Goal: Task Accomplishment & Management: Manage account settings

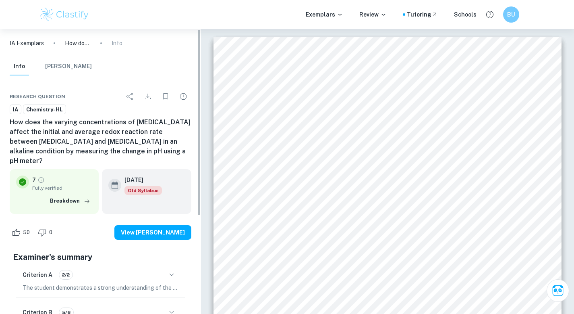
scroll to position [706, 0]
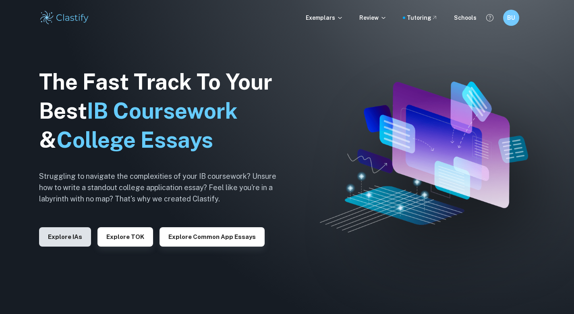
click at [78, 242] on button "Explore IAs" at bounding box center [65, 236] width 52 height 19
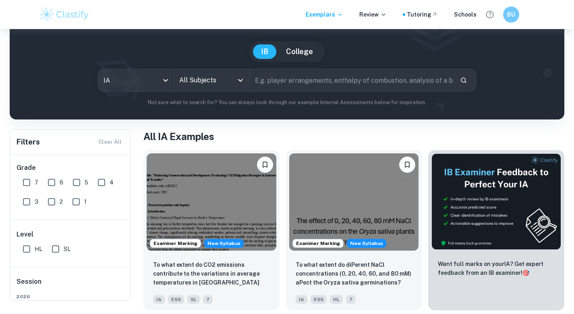
scroll to position [52, 0]
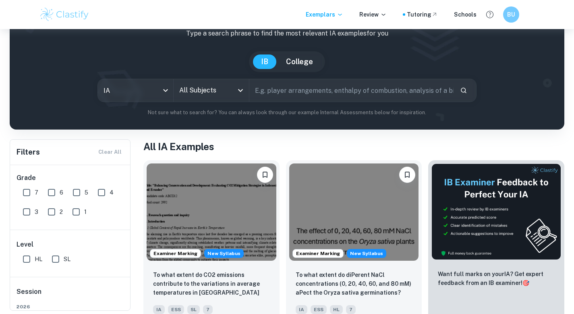
click at [213, 95] on input "All Subjects" at bounding box center [205, 90] width 56 height 15
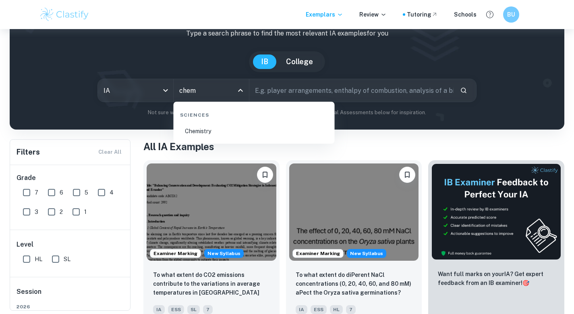
click at [199, 128] on li "Chemistry" at bounding box center [254, 131] width 155 height 19
type input "Chemistry"
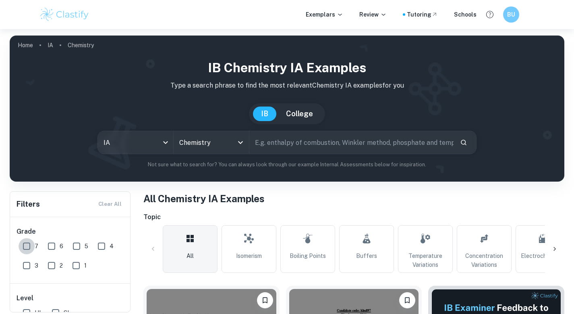
click at [33, 244] on input "7" at bounding box center [27, 246] width 16 height 16
checkbox input "true"
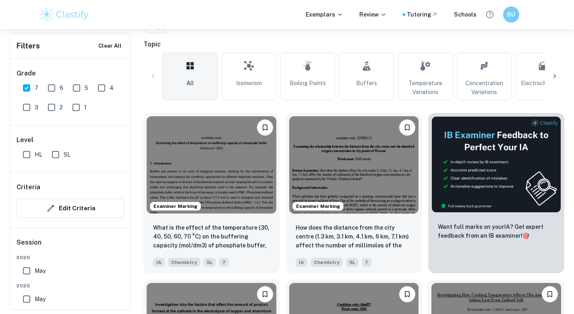
scroll to position [194, 0]
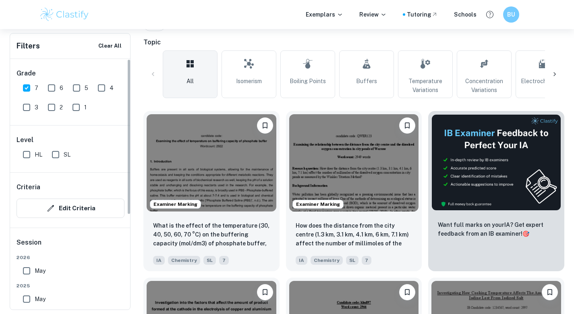
click at [30, 156] on input "HL" at bounding box center [27, 154] width 16 height 16
checkbox input "true"
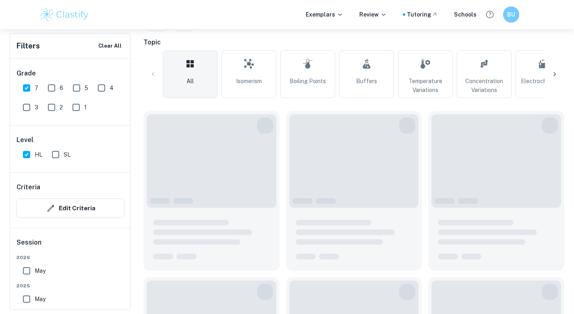
click at [67, 156] on span "SL" at bounding box center [67, 154] width 7 height 9
click at [64, 156] on input "SL" at bounding box center [56, 154] width 16 height 16
checkbox input "true"
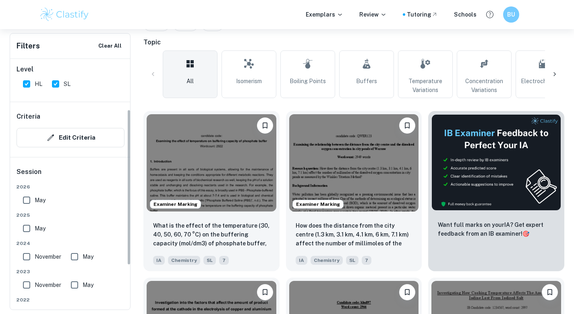
scroll to position [81, 0]
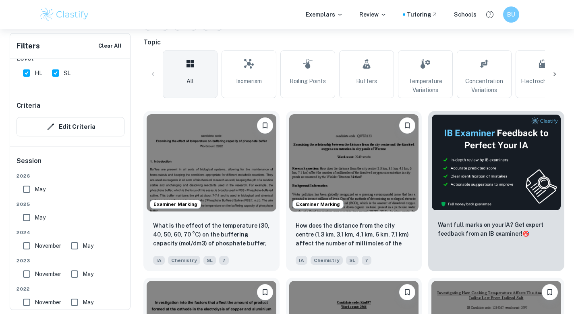
click at [37, 189] on span "May" at bounding box center [40, 189] width 11 height 9
click at [35, 189] on input "May" at bounding box center [27, 189] width 16 height 16
checkbox input "true"
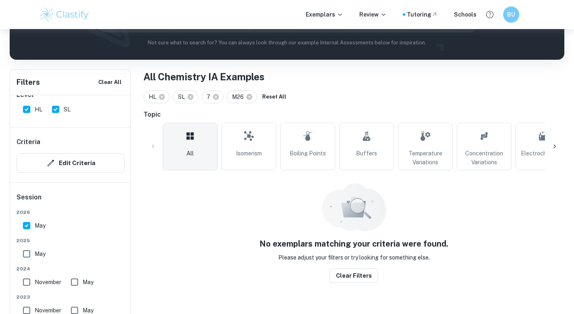
click at [37, 217] on div "[DATE]" at bounding box center [71, 220] width 108 height 25
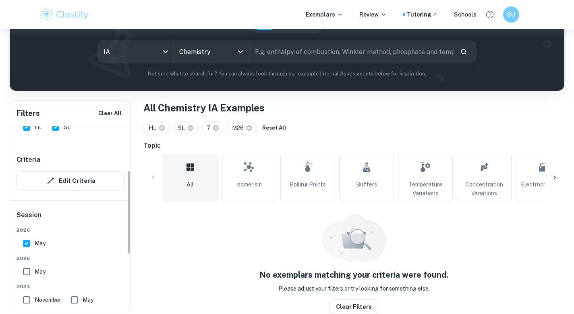
scroll to position [96, 0]
click at [36, 269] on span "May" at bounding box center [40, 270] width 11 height 9
click at [35, 269] on input "May" at bounding box center [27, 270] width 16 height 16
checkbox input "true"
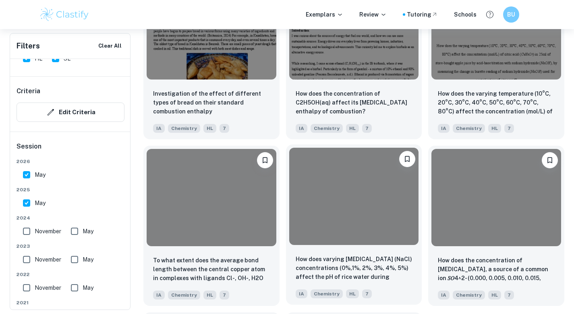
scroll to position [1483, 0]
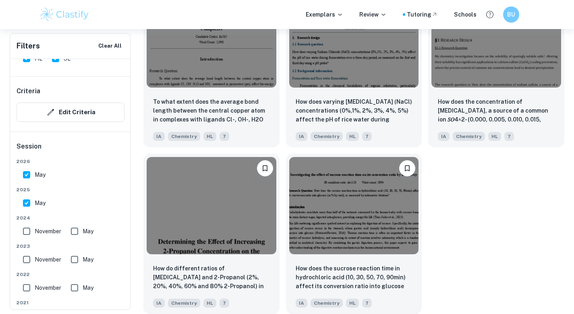
click at [49, 231] on span "November" at bounding box center [48, 230] width 27 height 9
click at [35, 231] on input "November" at bounding box center [27, 231] width 16 height 16
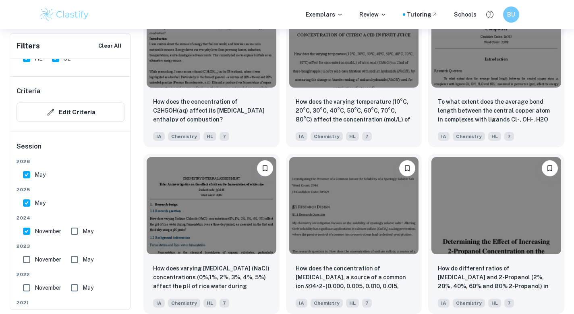
click at [50, 232] on span "November" at bounding box center [48, 230] width 27 height 9
click at [35, 232] on input "November" at bounding box center [27, 231] width 16 height 16
checkbox input "false"
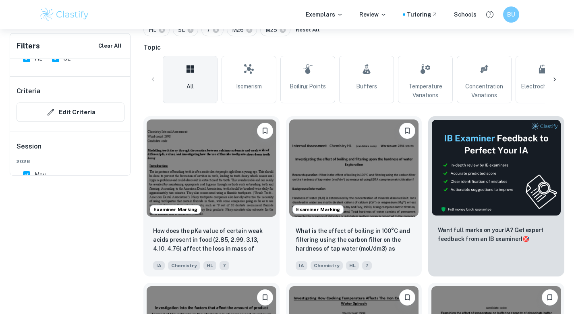
scroll to position [0, 0]
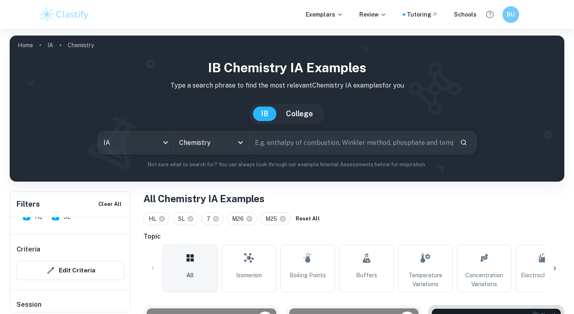
click at [507, 15] on h6 "BU" at bounding box center [511, 14] width 10 height 9
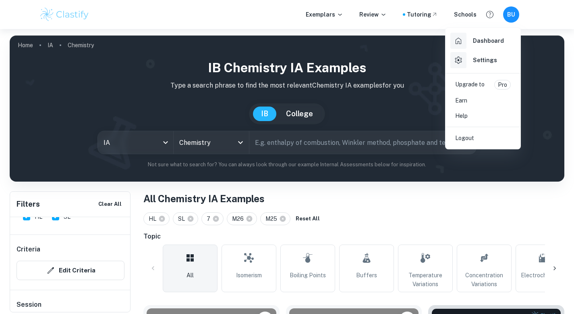
click at [491, 62] on h6 "Settings" at bounding box center [485, 60] width 24 height 9
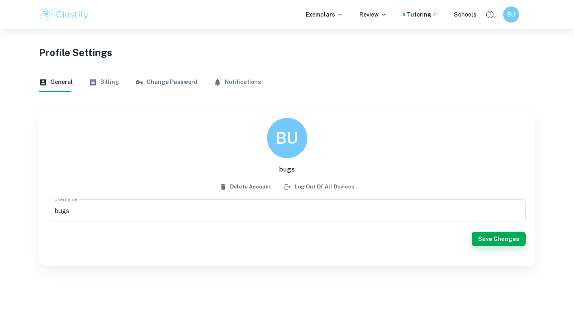
click at [146, 85] on button "Change Password" at bounding box center [166, 82] width 62 height 19
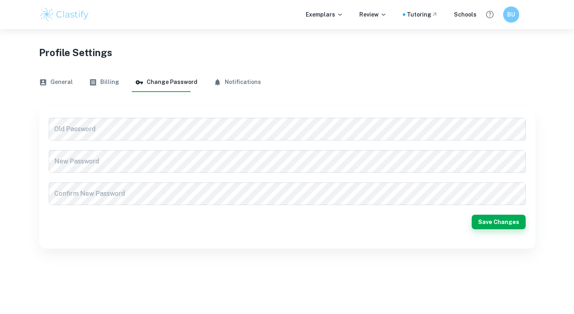
click at [109, 86] on button "Billing" at bounding box center [104, 82] width 30 height 19
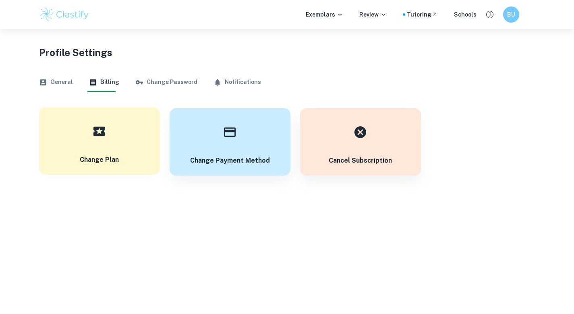
click at [141, 131] on button "Change Plan" at bounding box center [99, 140] width 121 height 67
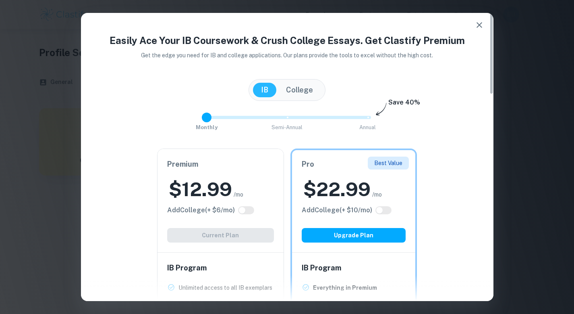
click at [475, 30] on button "button" at bounding box center [479, 25] width 16 height 16
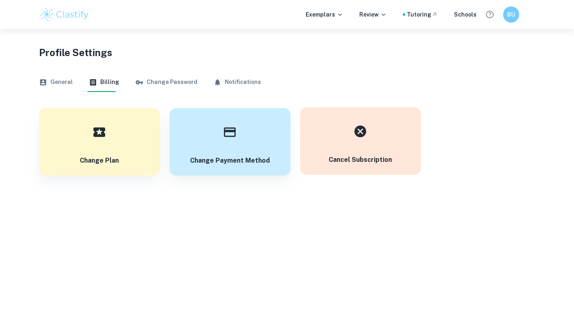
click at [373, 118] on button "Cancel subscription" at bounding box center [360, 140] width 121 height 67
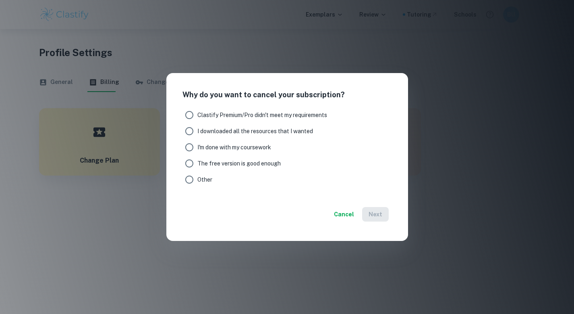
click at [209, 177] on span "Other" at bounding box center [204, 179] width 15 height 9
click at [197, 177] on input "Other" at bounding box center [189, 179] width 16 height 16
radio input "true"
click at [367, 215] on button "Next" at bounding box center [375, 214] width 27 height 15
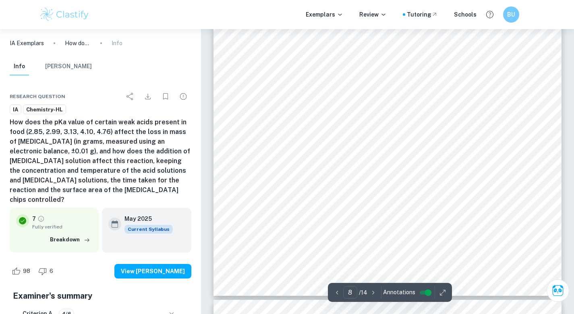
scroll to position [3414, 0]
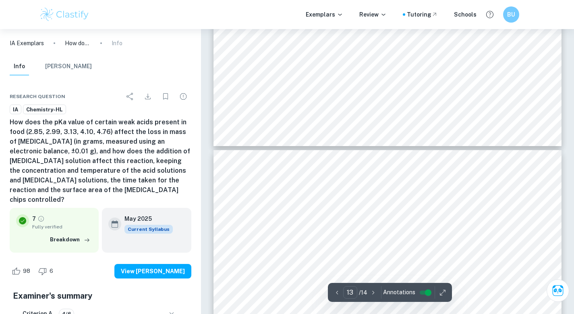
type input "14"
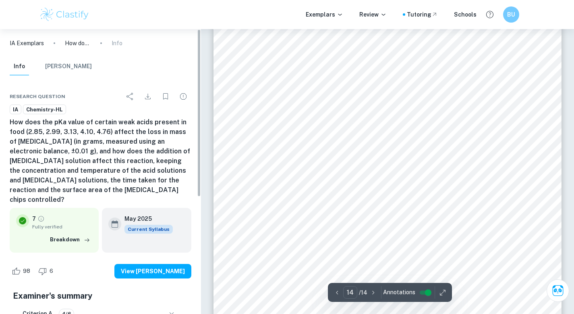
scroll to position [6125, 0]
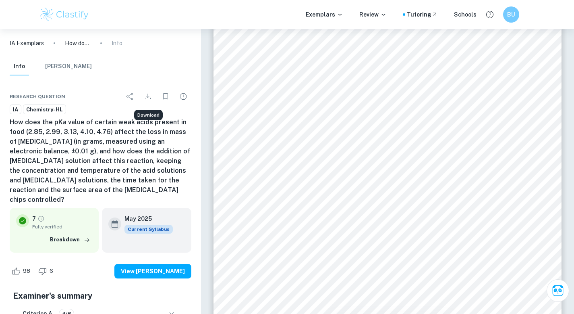
click at [144, 98] on icon "Download" at bounding box center [148, 96] width 10 height 10
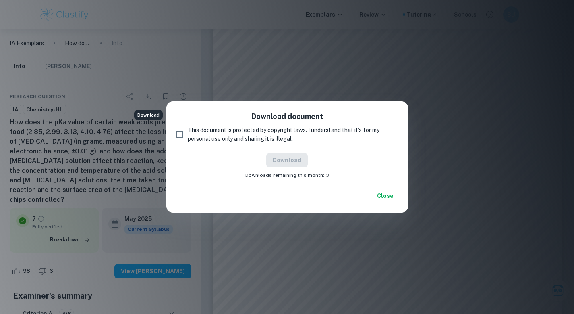
click at [183, 136] on input "This document is protected by copyright laws. I understand that it's for my per…" at bounding box center [180, 134] width 16 height 16
checkbox input "true"
click at [297, 158] on button "Download" at bounding box center [287, 160] width 42 height 15
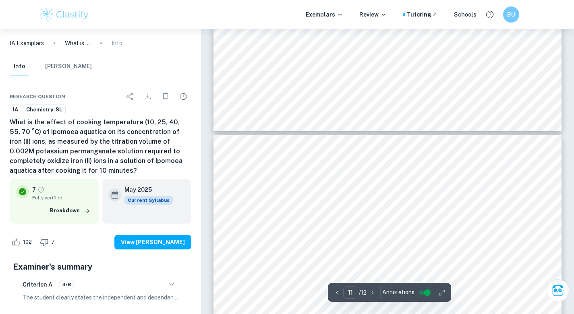
type input "12"
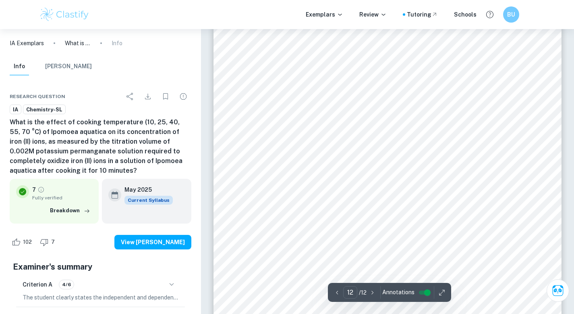
scroll to position [5238, 0]
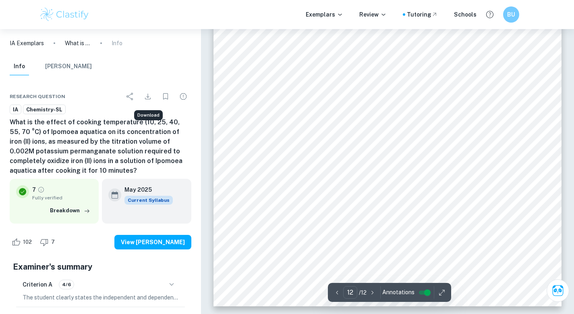
click at [145, 101] on button "Download" at bounding box center [148, 96] width 16 height 16
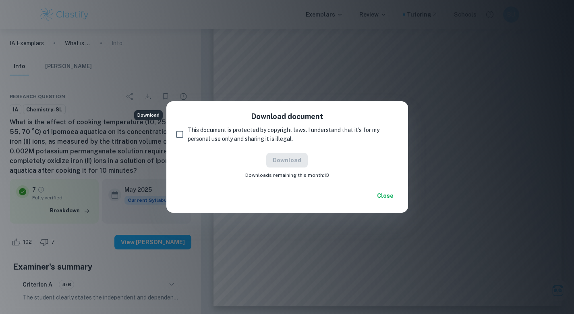
click at [176, 134] on input "This document is protected by copyright laws. I understand that it's for my per…" at bounding box center [180, 134] width 16 height 16
checkbox input "true"
click at [290, 160] on button "Download" at bounding box center [287, 160] width 42 height 15
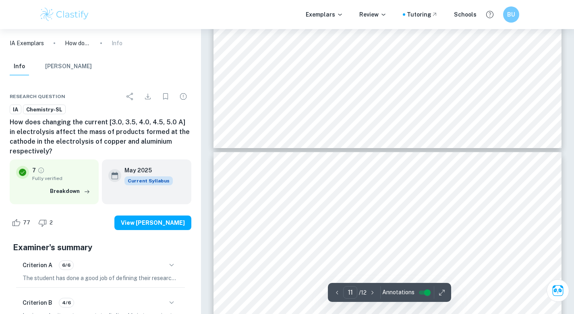
type input "12"
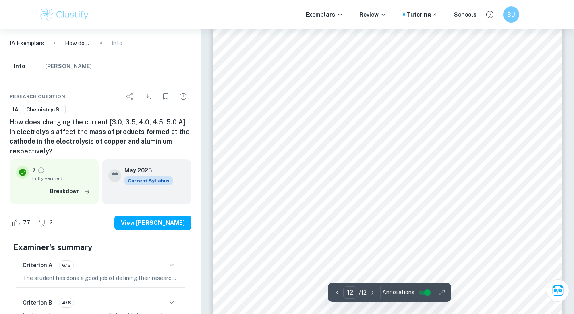
scroll to position [5551, 0]
